Goal: Transaction & Acquisition: Complete application form

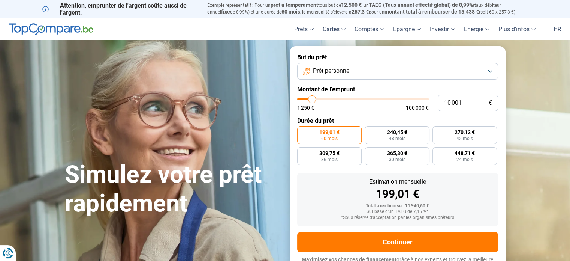
type input "25 750"
type input "25750"
click at [331, 100] on input "range" at bounding box center [363, 99] width 132 height 2
radio input "false"
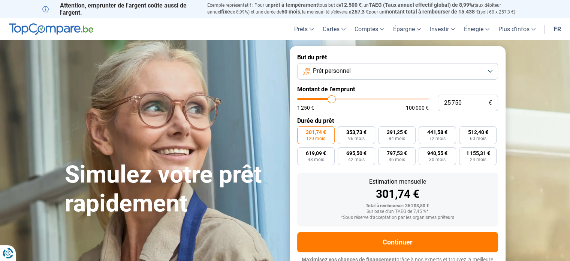
scroll to position [10, 0]
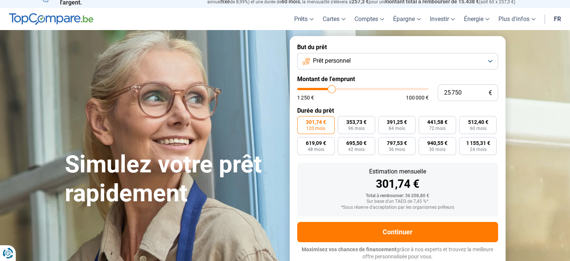
type input "14 500"
type input "14500"
click at [318, 88] on input "range" at bounding box center [363, 89] width 132 height 2
radio input "true"
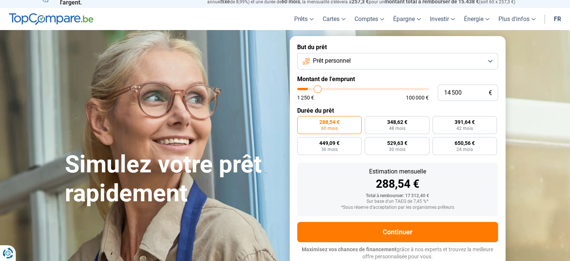
type input "9 000"
type input "9000"
click at [310, 88] on input "range" at bounding box center [363, 89] width 132 height 2
radio input "true"
click at [312, 88] on input "range" at bounding box center [363, 89] width 132 height 2
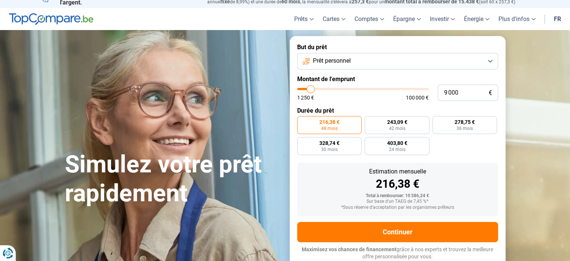
click at [314, 88] on input "range" at bounding box center [363, 89] width 132 height 2
type input "13 750"
type input "13750"
click at [316, 89] on input "range" at bounding box center [363, 89] width 132 height 2
radio input "false"
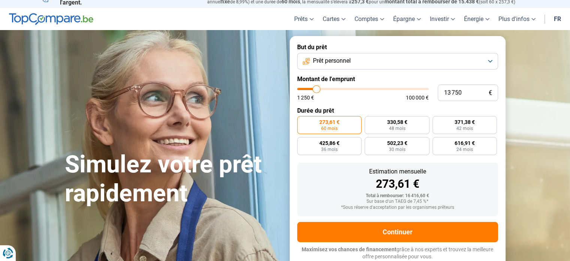
click at [313, 88] on input "range" at bounding box center [363, 89] width 132 height 2
click at [469, 92] on input "13 750" at bounding box center [468, 92] width 60 height 16
type input "1 375"
type input "1500"
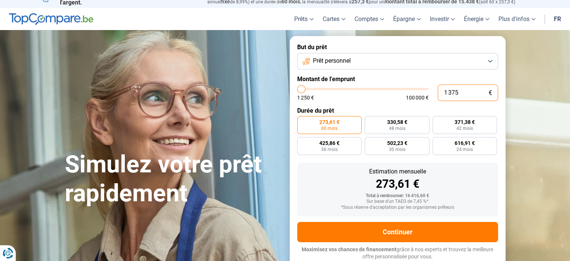
type input "137"
type input "1250"
type input "13"
type input "1250"
type input "1"
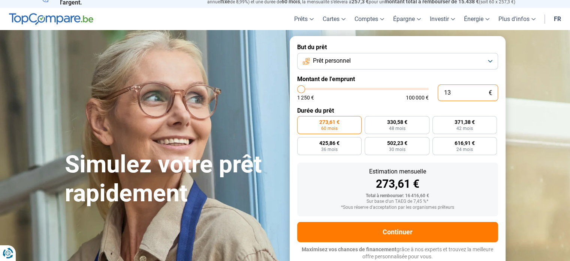
type input "1250"
type input "10"
type input "1250"
type input "100"
type input "1250"
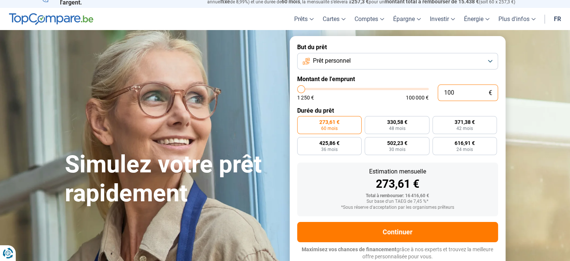
type input "1 000"
type input "1250"
type input "10 000"
type input "10000"
radio input "true"
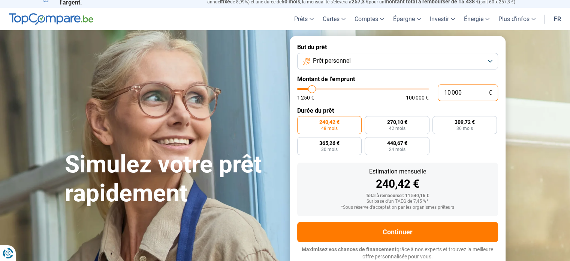
type input "10 000"
click at [340, 124] on label "240,42 € 48 mois" at bounding box center [329, 125] width 65 height 18
click at [302, 121] on input "240,42 € 48 mois" at bounding box center [299, 118] width 5 height 5
click at [450, 122] on label "309,72 € 36 mois" at bounding box center [465, 125] width 65 height 18
click at [437, 121] on input "309,72 € 36 mois" at bounding box center [435, 118] width 5 height 5
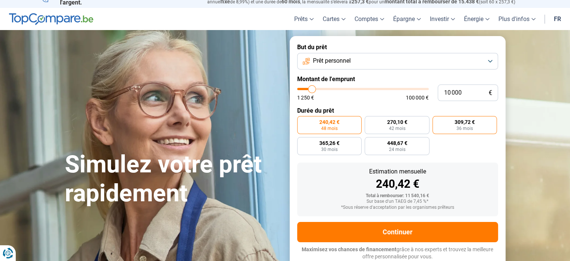
radio input "true"
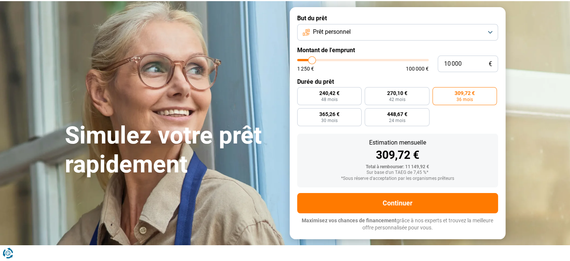
scroll to position [48, 0]
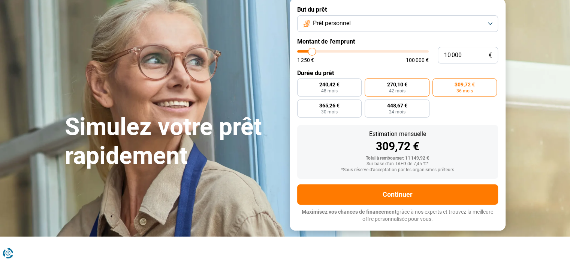
click at [406, 87] on span "270,10 €" at bounding box center [397, 84] width 20 height 5
click at [370, 83] on input "270,10 € 42 mois" at bounding box center [367, 80] width 5 height 5
radio input "true"
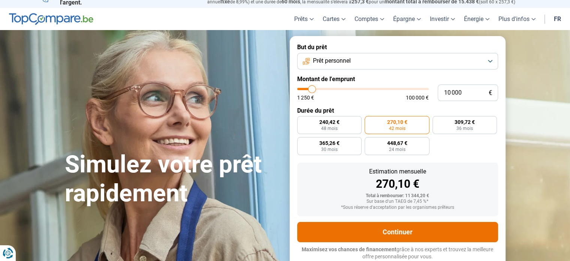
click at [404, 231] on button "Continuer" at bounding box center [397, 232] width 201 height 20
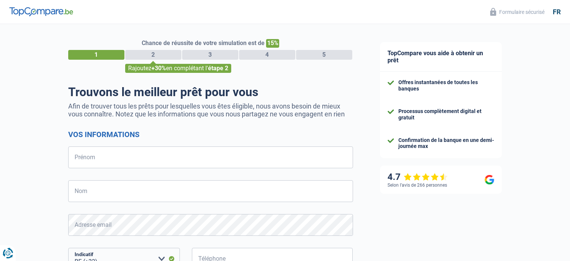
select select "32"
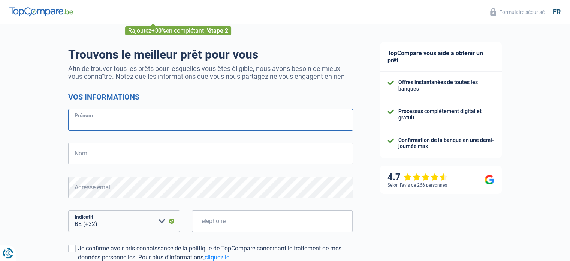
click at [130, 124] on input "Prénom" at bounding box center [210, 120] width 285 height 22
type input "ANA"
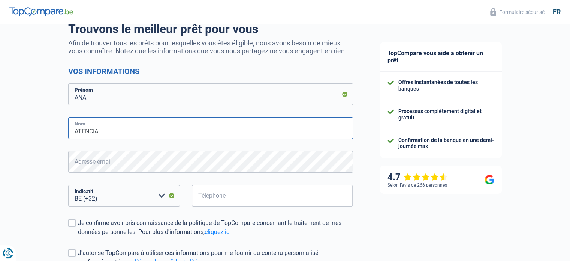
scroll to position [75, 0]
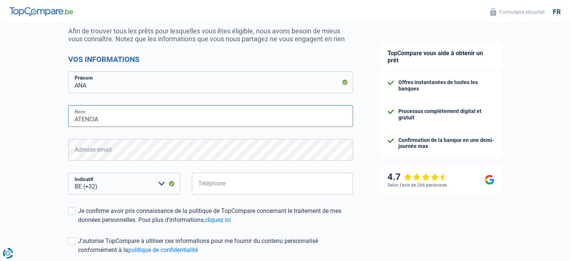
type input "ATENCIA"
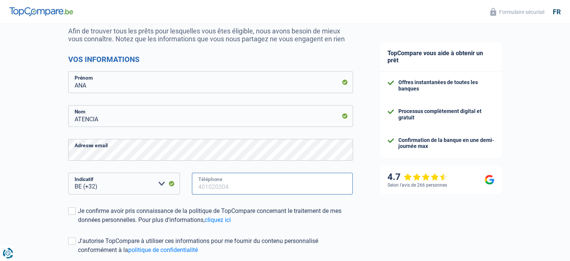
drag, startPoint x: 245, startPoint y: 174, endPoint x: 245, endPoint y: 185, distance: 10.9
click at [245, 183] on input "Téléphone" at bounding box center [272, 183] width 161 height 22
type input "467097125"
click at [69, 209] on span at bounding box center [71, 210] width 7 height 7
click at [78, 224] on input "Je confirme avoir pris connaissance de la politique de TopCompare concernant le…" at bounding box center [78, 224] width 0 height 0
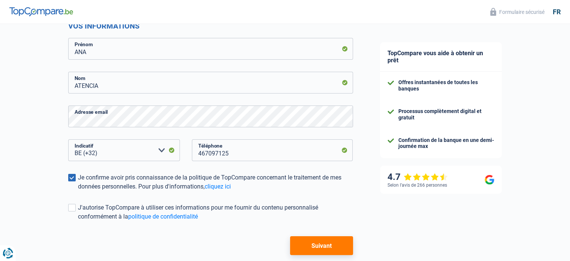
scroll to position [147, 0]
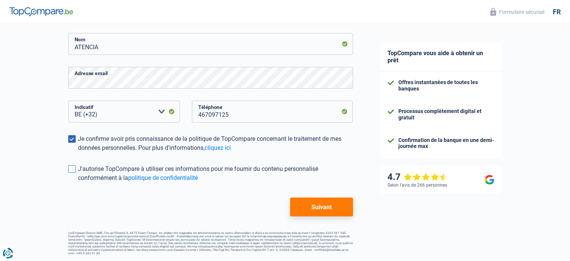
click at [70, 169] on span at bounding box center [71, 168] width 7 height 7
click at [78, 182] on input "J'autorise TopCompare à utiliser ces informations pour me fournir du contenu pe…" at bounding box center [78, 182] width 0 height 0
click at [305, 203] on button "Suivant" at bounding box center [321, 206] width 63 height 19
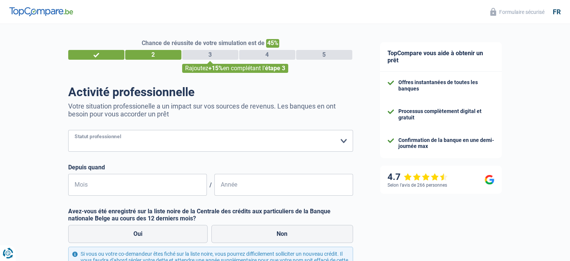
click at [155, 144] on select "Ouvrier Employé privé Employé public Invalide Indépendant Pensionné Chômeur Mut…" at bounding box center [210, 141] width 285 height 22
click at [68, 130] on select "Ouvrier Employé privé Employé public Invalide Indépendant Pensionné Chômeur Mut…" at bounding box center [210, 141] width 285 height 22
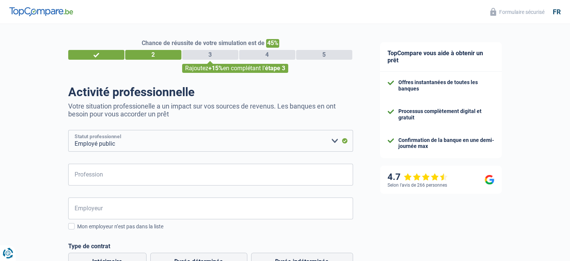
click at [275, 139] on select "Ouvrier Employé privé Employé public Invalide Indépendant Pensionné Chômeur Mut…" at bounding box center [210, 141] width 285 height 22
click at [68, 130] on select "Ouvrier Employé privé Employé public Invalide Indépendant Pensionné Chômeur Mut…" at bounding box center [210, 141] width 285 height 22
click at [120, 144] on select "Ouvrier Employé privé Employé public Invalide Indépendant Pensionné Chômeur Mut…" at bounding box center [210, 141] width 285 height 22
select select "privateEmployee"
click at [68, 130] on select "Ouvrier Employé privé Employé public Invalide Indépendant Pensionné Chômeur Mut…" at bounding box center [210, 141] width 285 height 22
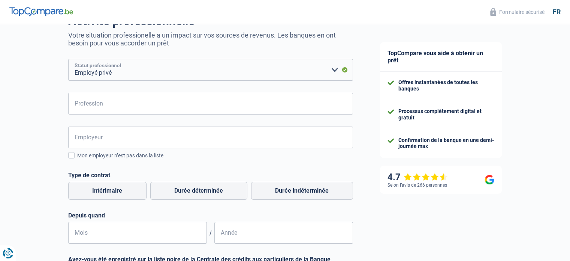
scroll to position [75, 0]
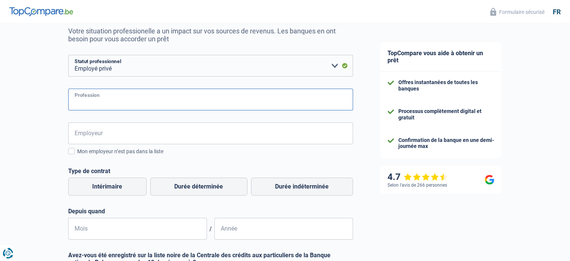
click at [159, 91] on input "Profession" at bounding box center [210, 99] width 285 height 22
type input "AIDE SOIGNANTE"
click at [169, 140] on input "Employeur" at bounding box center [210, 133] width 285 height 22
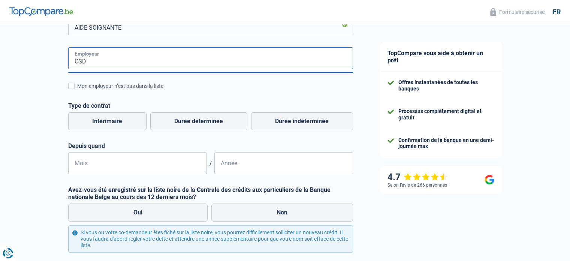
scroll to position [187, 0]
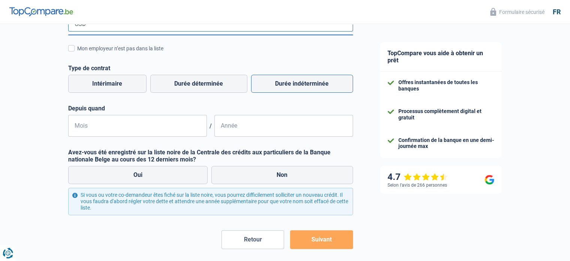
type input "CSD"
click at [300, 85] on label "Durée indéterminée" at bounding box center [302, 84] width 102 height 18
click at [300, 85] on input "Durée indéterminée" at bounding box center [302, 84] width 102 height 18
radio input "true"
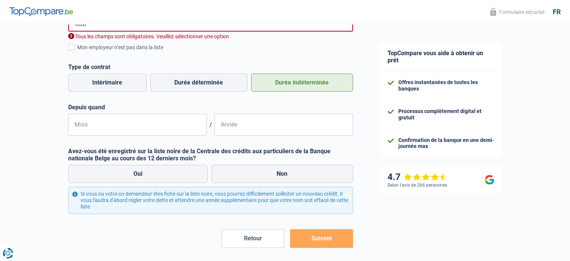
scroll to position [150, 0]
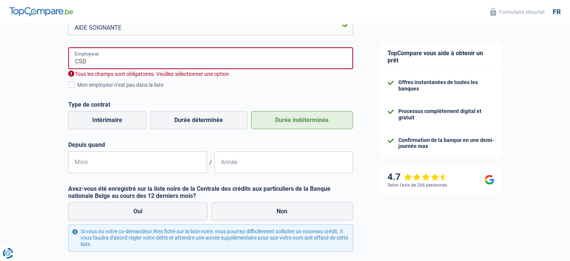
click at [131, 63] on input "CSD" at bounding box center [210, 58] width 285 height 22
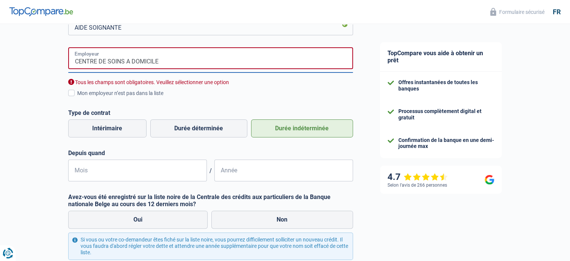
click at [204, 58] on input "CENTRE DE SOINS A DOMICILE" at bounding box center [210, 58] width 285 height 22
type input "CENTRE DE SOINS A DOMICILE"
click at [228, 97] on div "Mon employeur n’est pas dans la liste" at bounding box center [215, 93] width 276 height 8
click at [77, 97] on input "Mon employeur n’est pas dans la liste" at bounding box center [77, 97] width 0 height 0
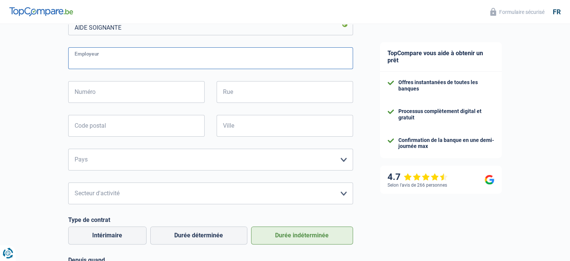
click at [139, 54] on input "Employeur" at bounding box center [210, 58] width 285 height 22
type input "CSD"
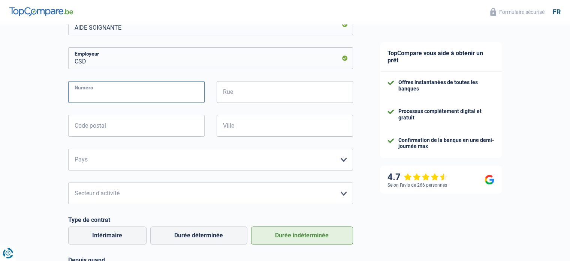
click at [110, 93] on input "Numéro" at bounding box center [136, 92] width 136 height 22
type input "6"
type input "4"
type input "46"
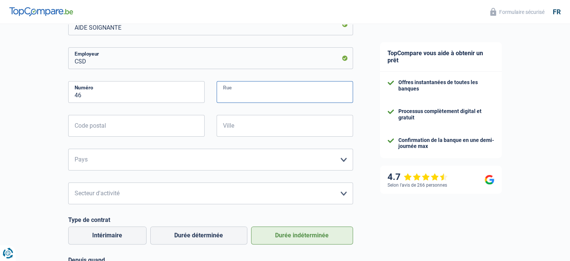
click at [248, 91] on input "Rue" at bounding box center [285, 92] width 136 height 22
type input "[GEOGRAPHIC_DATA]"
click at [169, 117] on input "Code postal" at bounding box center [136, 126] width 136 height 22
type input "1060"
click at [235, 130] on input "Ville" at bounding box center [285, 126] width 136 height 22
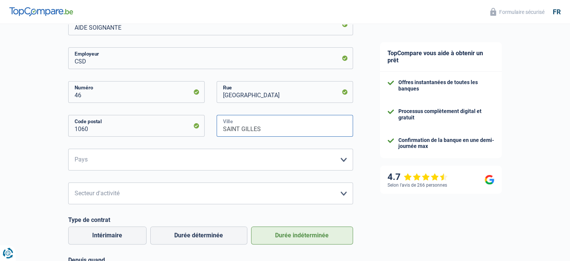
type input "SAINT GILLES"
click at [183, 157] on select "Belgique France Allemagne Italie Luxembourg Pays-Bas Espagne Suisse Veuillez sé…" at bounding box center [210, 159] width 285 height 22
select select "BE"
click at [68, 149] on select "Belgique France Allemagne Italie Luxembourg Pays-Bas Espagne Suisse Veuillez sé…" at bounding box center [210, 159] width 285 height 22
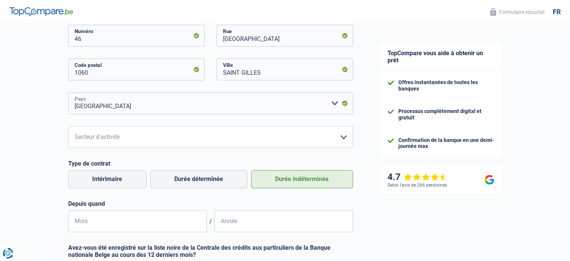
scroll to position [225, 0]
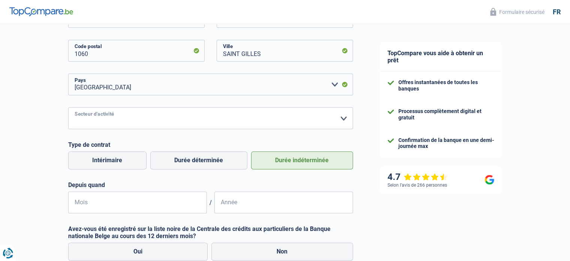
click at [340, 119] on select "Agriculture/Pêche Industrie Horeca Courier/Fitness/Taxi Construction Banques/As…" at bounding box center [210, 118] width 285 height 22
select select "bigCompanies"
click at [68, 108] on select "Agriculture/Pêche Industrie Horeca Courier/Fitness/Taxi Construction Banques/As…" at bounding box center [210, 118] width 285 height 22
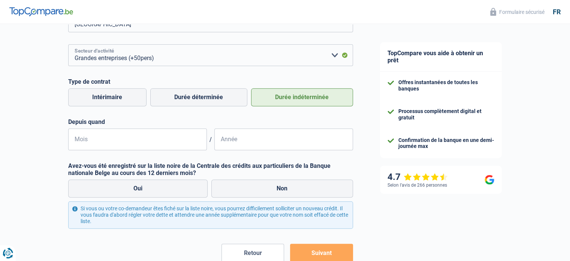
scroll to position [300, 0]
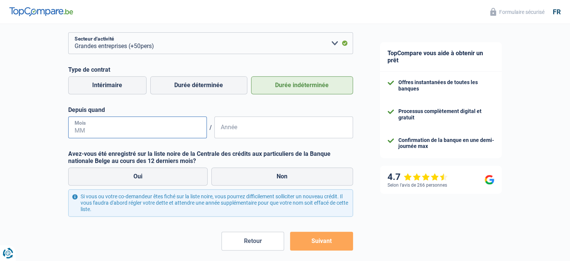
click at [172, 123] on input "Mois" at bounding box center [137, 127] width 139 height 22
type input "06"
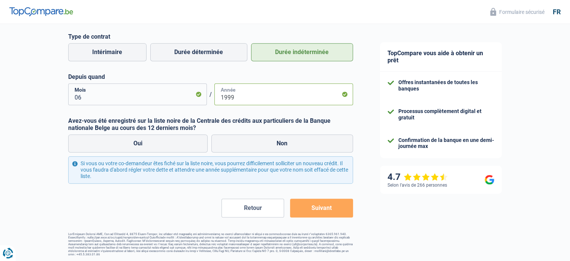
scroll to position [334, 0]
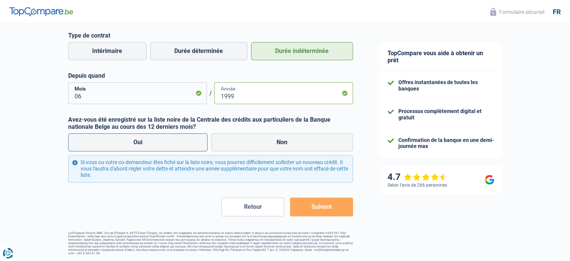
type input "1999"
click at [153, 144] on label "Oui" at bounding box center [138, 142] width 140 height 18
click at [153, 144] on input "Oui" at bounding box center [138, 142] width 140 height 18
radio input "true"
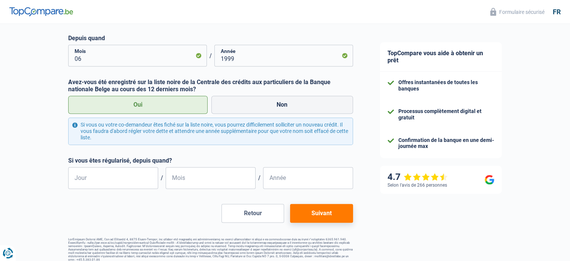
scroll to position [378, 0]
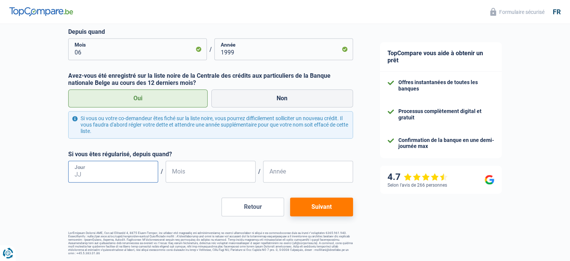
click at [114, 172] on input "Jour" at bounding box center [113, 171] width 90 height 22
click at [204, 172] on input "Mois" at bounding box center [211, 171] width 90 height 22
type input "03"
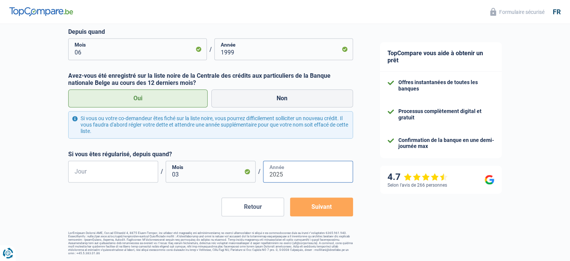
type input "2025"
click at [128, 168] on input "Jour" at bounding box center [113, 171] width 90 height 22
type input "10"
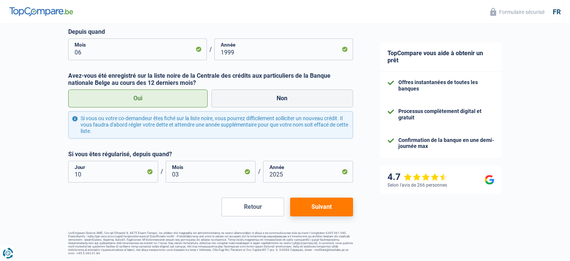
click at [315, 207] on button "Suivant" at bounding box center [321, 206] width 63 height 19
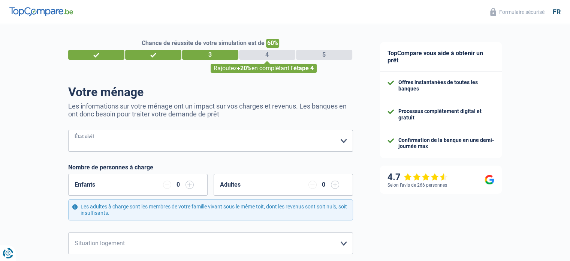
click at [127, 144] on select "Célibataire Marié(e) Cohabitant(e) légal(e) Divorcé(e) Veuf(ve) Séparé (de fait…" at bounding box center [210, 141] width 285 height 22
select select "divorced"
click at [68, 130] on select "Célibataire Marié(e) Cohabitant(e) légal(e) Divorcé(e) Veuf(ve) Séparé (de fait…" at bounding box center [210, 141] width 285 height 22
click at [190, 184] on input "button" at bounding box center [190, 184] width 8 height 8
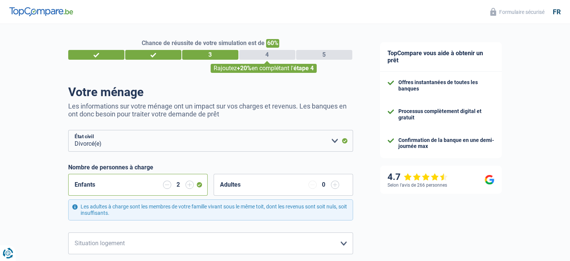
click at [165, 186] on input "button" at bounding box center [167, 184] width 8 height 8
click at [198, 185] on div "Enfants 0" at bounding box center [137, 185] width 139 height 22
click at [199, 183] on div "Enfants 0" at bounding box center [137, 185] width 139 height 22
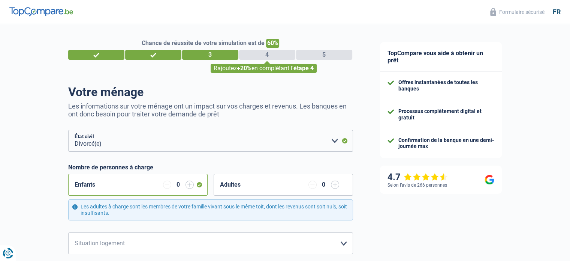
click at [198, 184] on div "Enfants 0" at bounding box center [137, 185] width 139 height 22
click at [199, 186] on div "Enfants 0" at bounding box center [137, 185] width 139 height 22
click at [191, 186] on input "button" at bounding box center [190, 184] width 8 height 8
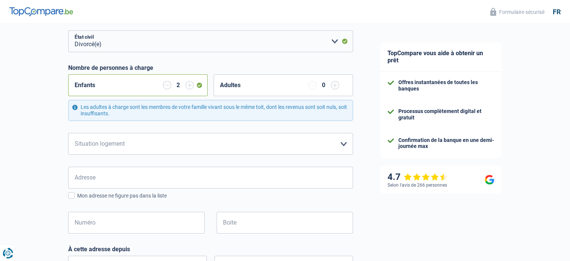
scroll to position [112, 0]
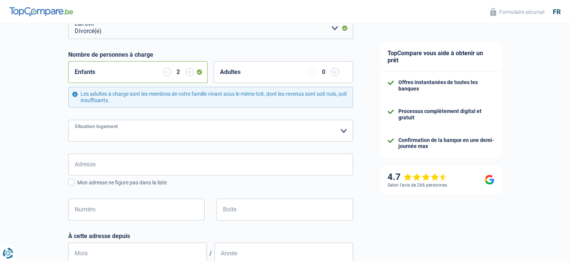
click at [301, 130] on select "Locataire Propriétaire avec prêt hypothécaire Propriétaire sans prêt hypothécai…" at bounding box center [210, 131] width 285 height 22
select select "liveWithParents"
click at [68, 120] on select "Locataire Propriétaire avec prêt hypothécaire Propriétaire sans prêt hypothécai…" at bounding box center [210, 131] width 285 height 22
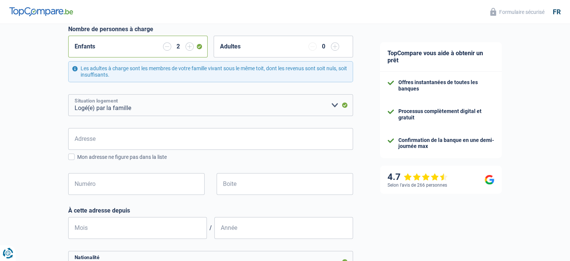
scroll to position [150, 0]
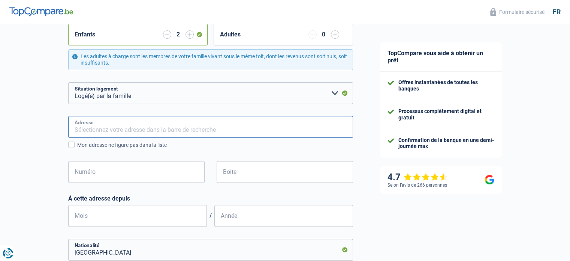
click at [240, 127] on input "Adresse" at bounding box center [210, 127] width 285 height 22
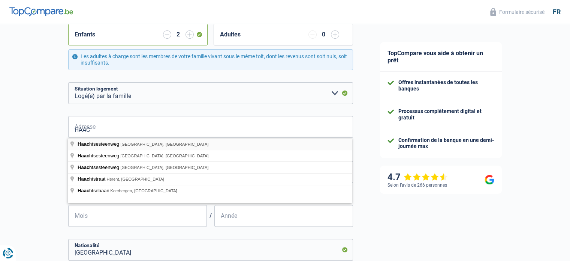
type input "Haachtsesteenweg, Kampenhout, Belgique"
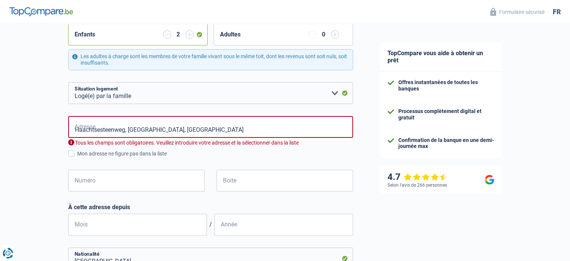
select select "BE"
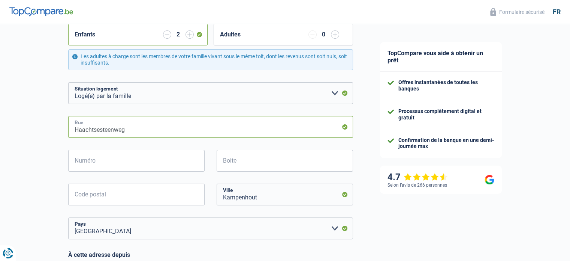
click at [156, 130] on input "Haachtsesteenweg" at bounding box center [210, 127] width 285 height 22
click at [145, 159] on input "Numéro" at bounding box center [136, 161] width 136 height 22
type input "46"
click at [168, 183] on div "46 Numéro" at bounding box center [137, 167] width 148 height 34
click at [162, 198] on input "Code postal" at bounding box center [136, 194] width 136 height 22
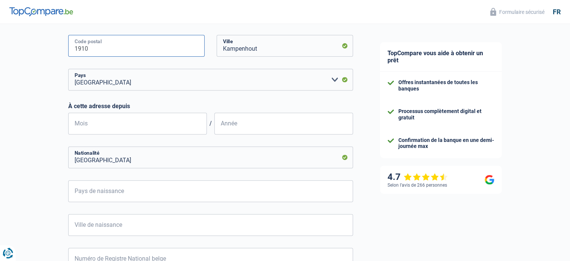
scroll to position [300, 0]
type input "1910"
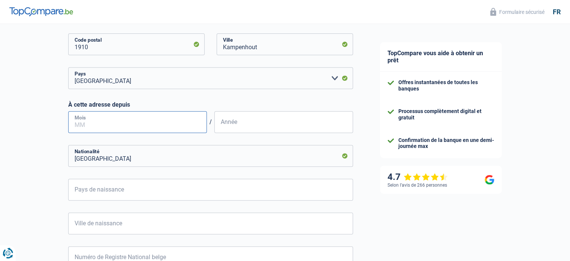
click at [107, 123] on input "Mois" at bounding box center [137, 122] width 139 height 22
type input "04"
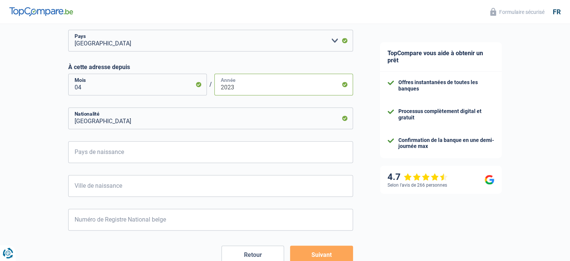
type input "2023"
drag, startPoint x: 145, startPoint y: 103, endPoint x: 144, endPoint y: 111, distance: 7.3
click at [145, 106] on form "Célibataire Marié(e) Cohabitant(e) légal(e) Divorcé(e) Veuf(ve) Séparé (de fait…" at bounding box center [210, 28] width 285 height 472
click at [142, 121] on input "Belgique" at bounding box center [210, 118] width 285 height 22
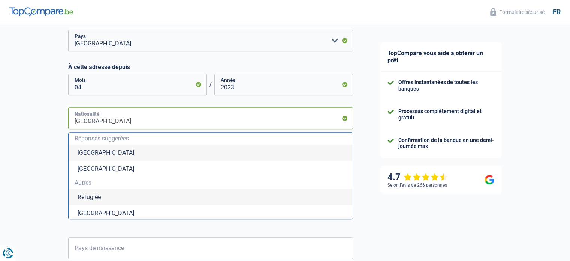
type input "Belgiqu"
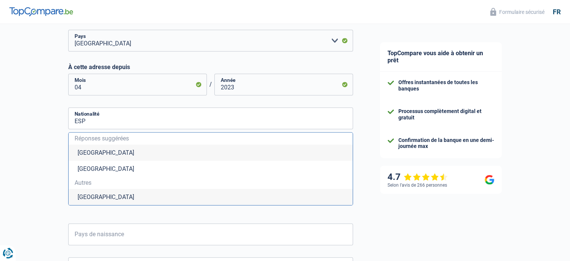
click at [83, 196] on li "Espagne" at bounding box center [211, 197] width 284 height 16
type input "Espagne"
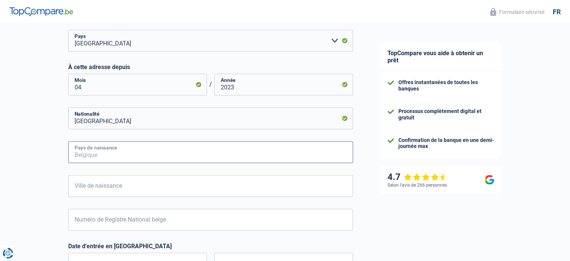
click at [181, 157] on input "Pays de naissance" at bounding box center [210, 152] width 285 height 22
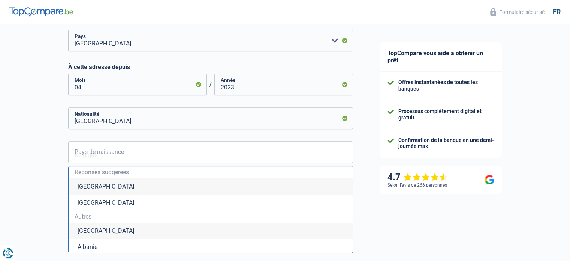
click at [82, 190] on li "Belgique" at bounding box center [211, 186] width 284 height 16
type input "Belgique"
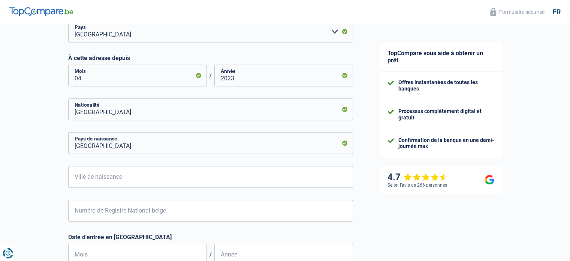
scroll to position [375, 0]
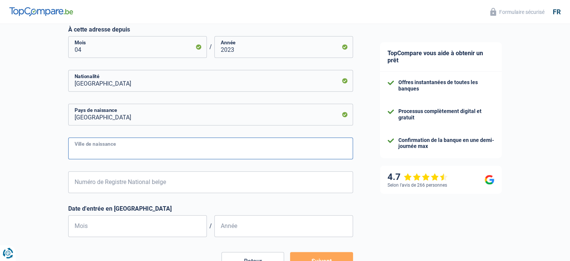
click at [178, 142] on input "Ville de naissance" at bounding box center [210, 148] width 285 height 22
type input "[GEOGRAPHIC_DATA]"
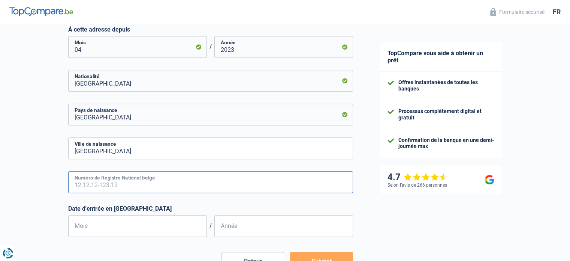
click at [138, 178] on input "Numéro de Registre National belge" at bounding box center [210, 182] width 285 height 22
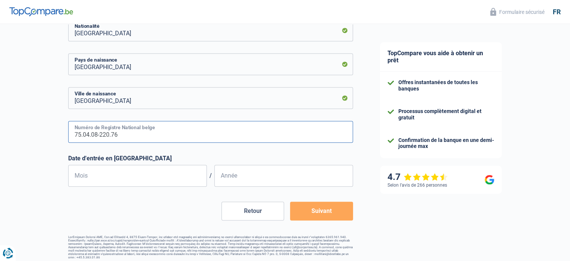
scroll to position [429, 0]
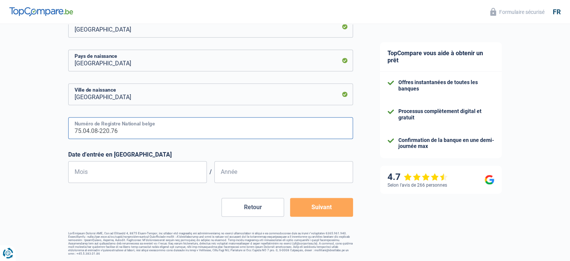
type input "75.04.08-220.76"
click at [151, 175] on input "Mois" at bounding box center [137, 172] width 139 height 22
type input "04"
type input "2"
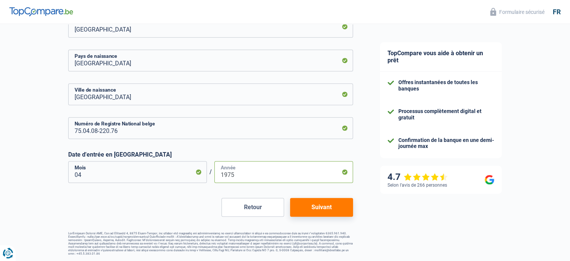
type input "1975"
click at [321, 209] on button "Suivant" at bounding box center [321, 207] width 63 height 19
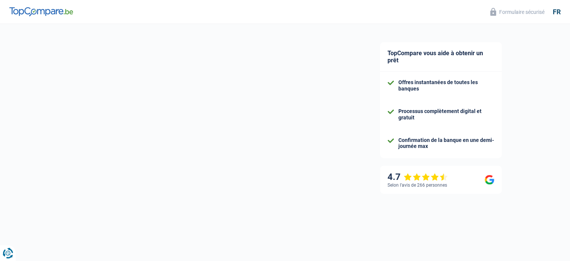
select select "familyAllowances"
select select "netSalary"
select select "mealVouchers"
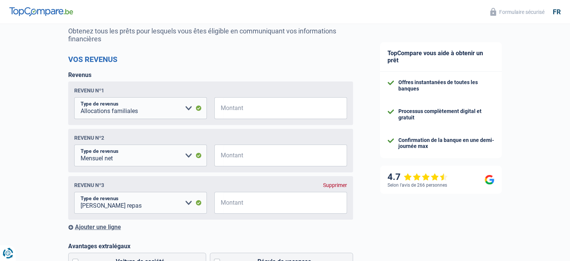
scroll to position [112, 0]
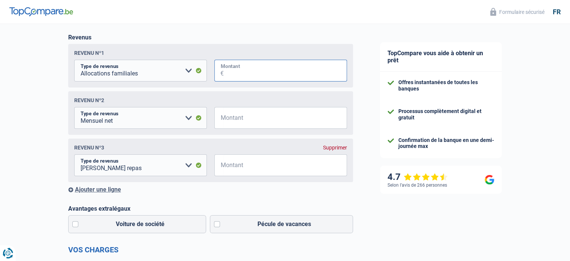
click at [267, 73] on input "Montant" at bounding box center [285, 71] width 123 height 22
type input "569"
click at [232, 121] on input "Montant" at bounding box center [285, 118] width 123 height 22
type input "2.400"
click at [255, 165] on input "Montant" at bounding box center [285, 165] width 123 height 22
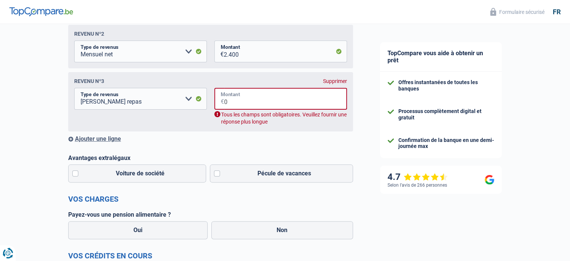
scroll to position [187, 0]
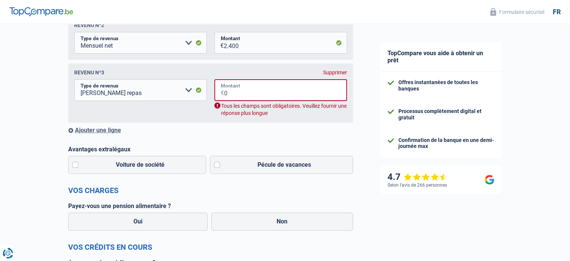
type input "0"
click at [103, 130] on div "Ajouter une ligne" at bounding box center [210, 129] width 285 height 7
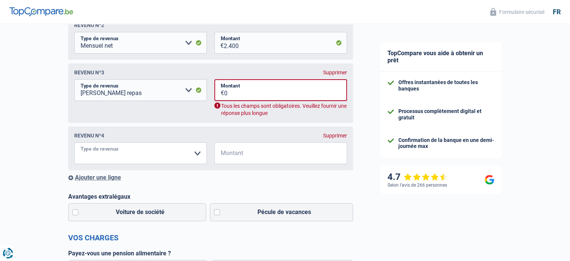
click at [193, 154] on select "Allocation d'handicap Allocations chômage Allocations familiales Chèques repas …" at bounding box center [140, 153] width 133 height 22
select select "alimony"
click at [74, 144] on select "Allocation d'handicap Allocations chômage Allocations familiales Chèques repas …" at bounding box center [140, 153] width 133 height 22
click at [263, 149] on input "Montant" at bounding box center [285, 153] width 123 height 22
type input "500"
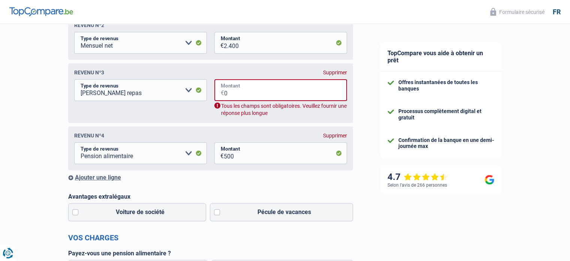
click at [261, 95] on input "0" at bounding box center [285, 90] width 123 height 22
click at [340, 73] on div "Supprimer" at bounding box center [335, 72] width 24 height 6
select select "alimony"
type input "500"
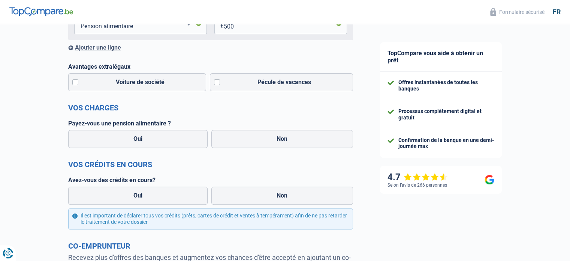
scroll to position [262, 0]
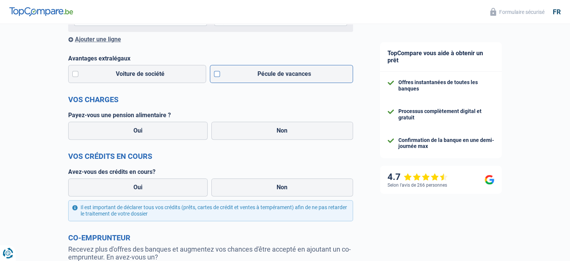
click at [218, 79] on label "Pécule de vacances" at bounding box center [281, 74] width 143 height 18
click at [218, 79] on input "Pécule de vacances" at bounding box center [281, 74] width 143 height 18
checkbox input "true"
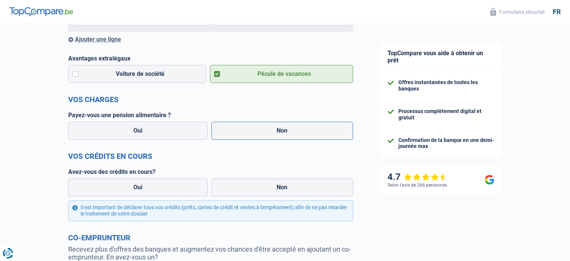
click at [244, 126] on label "Non" at bounding box center [282, 130] width 142 height 18
click at [244, 126] on input "Non" at bounding box center [282, 130] width 142 height 18
radio input "true"
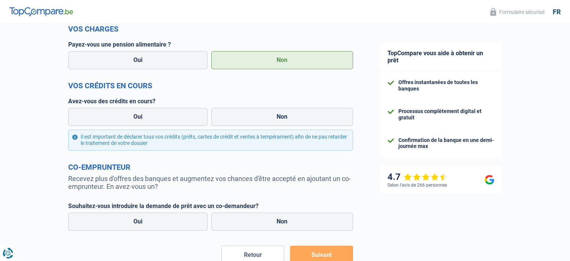
scroll to position [337, 0]
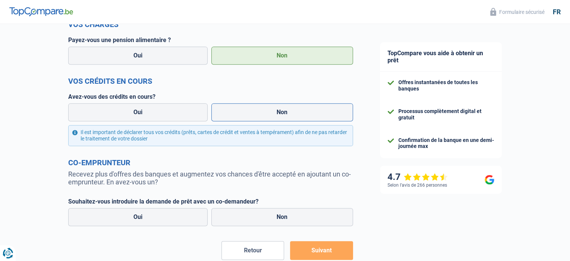
click at [247, 111] on label "Non" at bounding box center [282, 112] width 142 height 18
click at [247, 111] on input "Non" at bounding box center [282, 112] width 142 height 18
radio input "true"
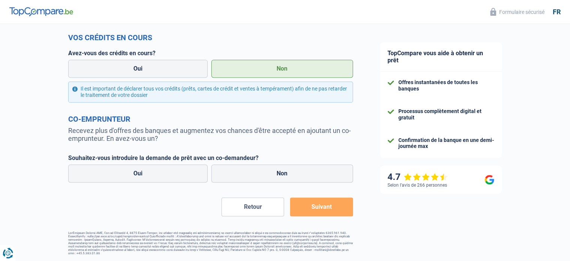
scroll to position [382, 0]
click at [289, 173] on label "Non" at bounding box center [282, 173] width 142 height 18
click at [289, 173] on input "Non" at bounding box center [282, 173] width 142 height 18
radio input "true"
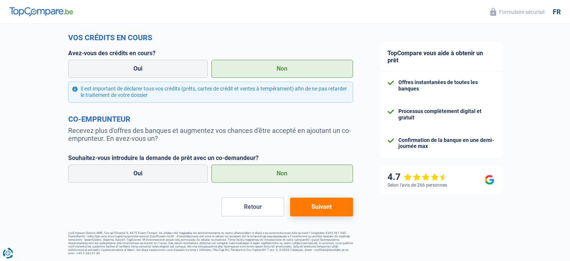
click at [315, 207] on button "Suivant" at bounding box center [321, 206] width 63 height 19
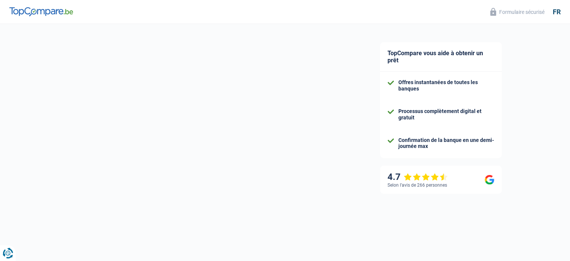
select select "48"
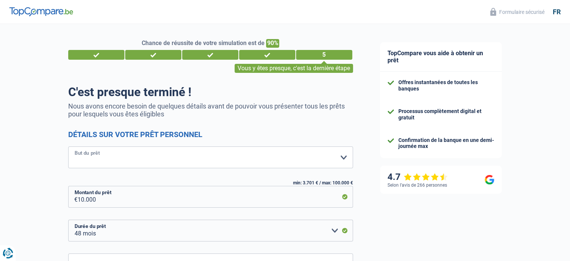
click at [213, 160] on select "Confort maison: meubles, textile, peinture, électroménager, outillage non-profe…" at bounding box center [210, 157] width 285 height 22
select select "houseOrGarden"
click at [68, 147] on select "Confort maison: meubles, textile, peinture, électroménager, outillage non-profe…" at bounding box center [210, 157] width 285 height 22
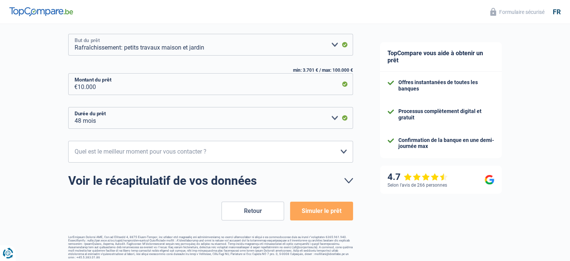
scroll to position [117, 0]
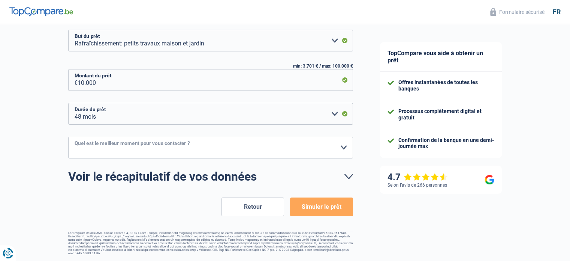
click at [180, 147] on select "10h-12h 12h-14h 14h-16h 16h-18h Veuillez sélectionner une option" at bounding box center [210, 147] width 285 height 22
select select "12-14"
click at [68, 136] on select "10h-12h 12h-14h 14h-16h 16h-18h Veuillez sélectionner une option" at bounding box center [210, 147] width 285 height 22
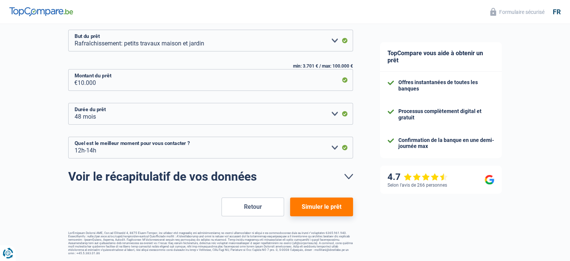
click at [315, 205] on button "Simuler le prêt" at bounding box center [321, 206] width 63 height 19
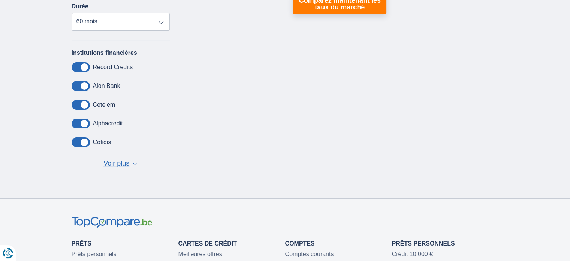
scroll to position [262, 0]
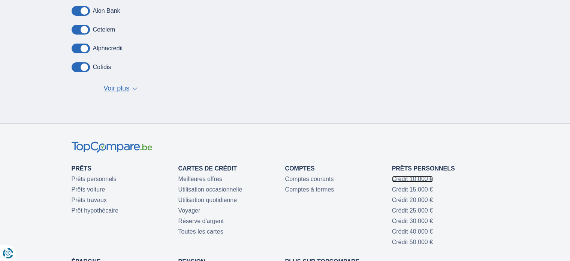
click at [422, 180] on link "Crédit 10.000 €" at bounding box center [412, 178] width 41 height 6
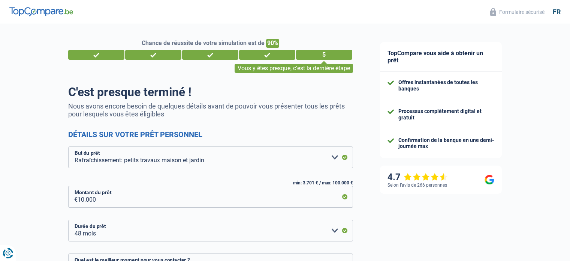
select select "houseOrGarden"
select select "48"
select select "12-14"
